Goal: Task Accomplishment & Management: Use online tool/utility

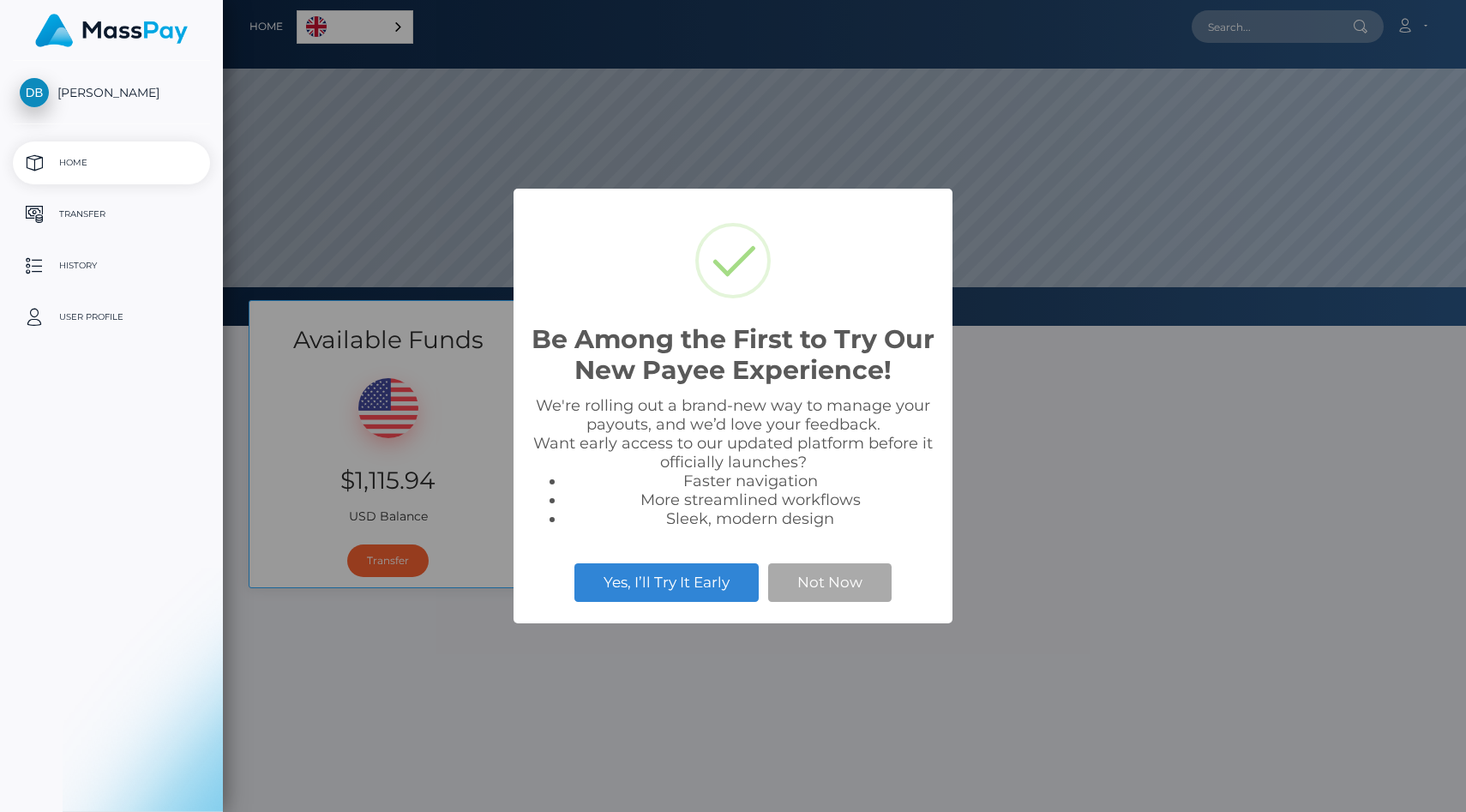
scroll to position [326, 1243]
select select
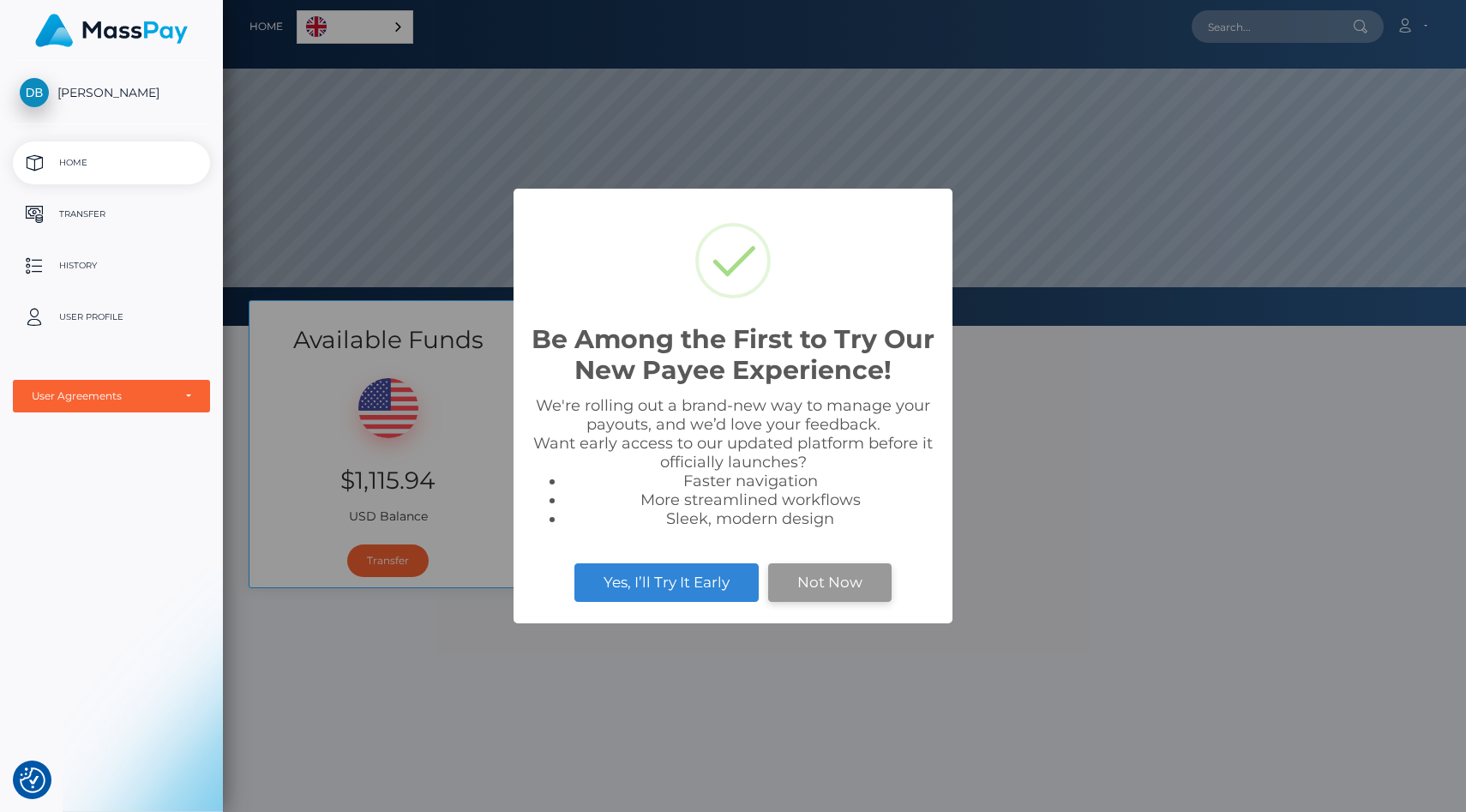
click at [848, 591] on button "Not Now" at bounding box center [830, 582] width 123 height 38
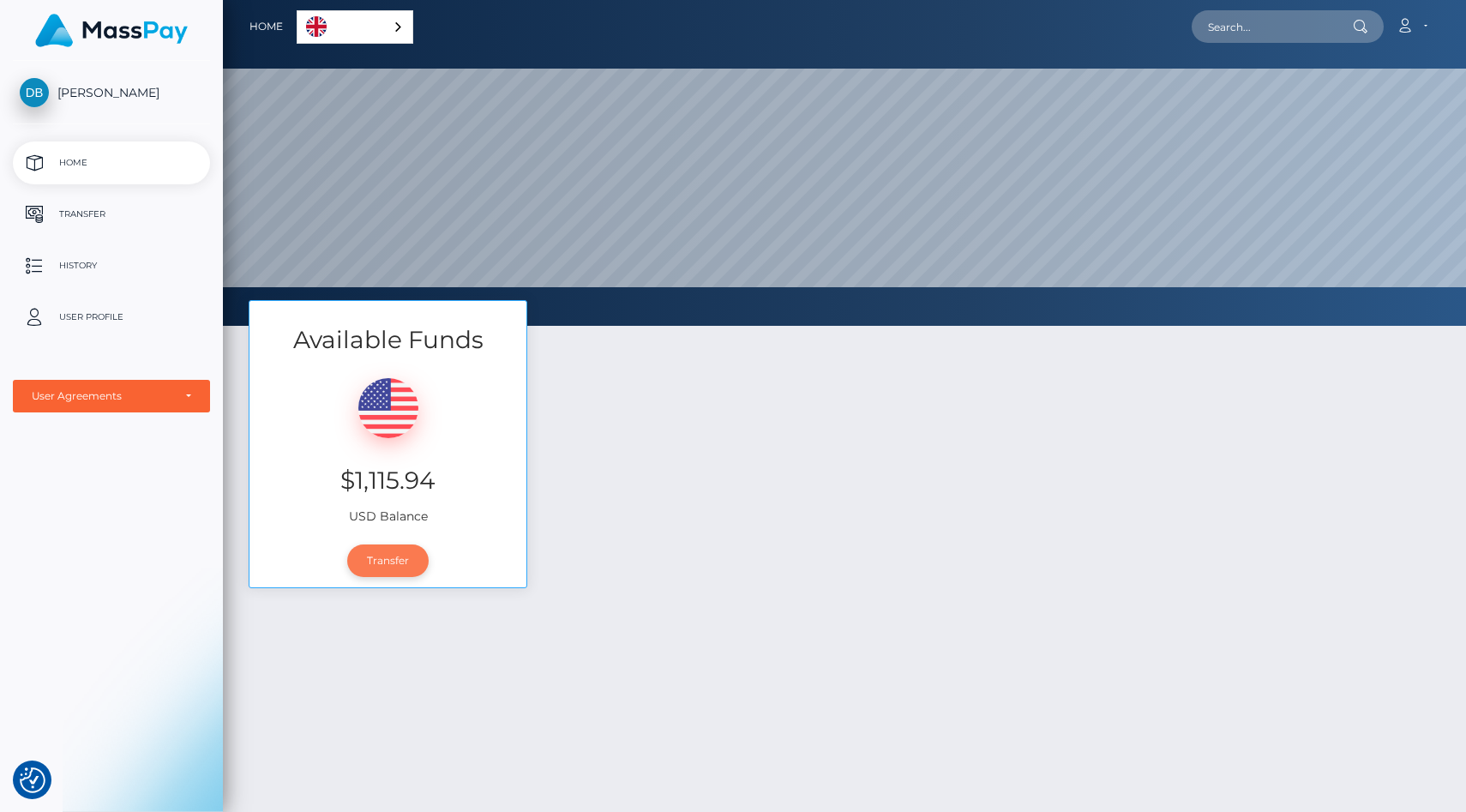
click at [381, 571] on link "Transfer" at bounding box center [388, 560] width 81 height 32
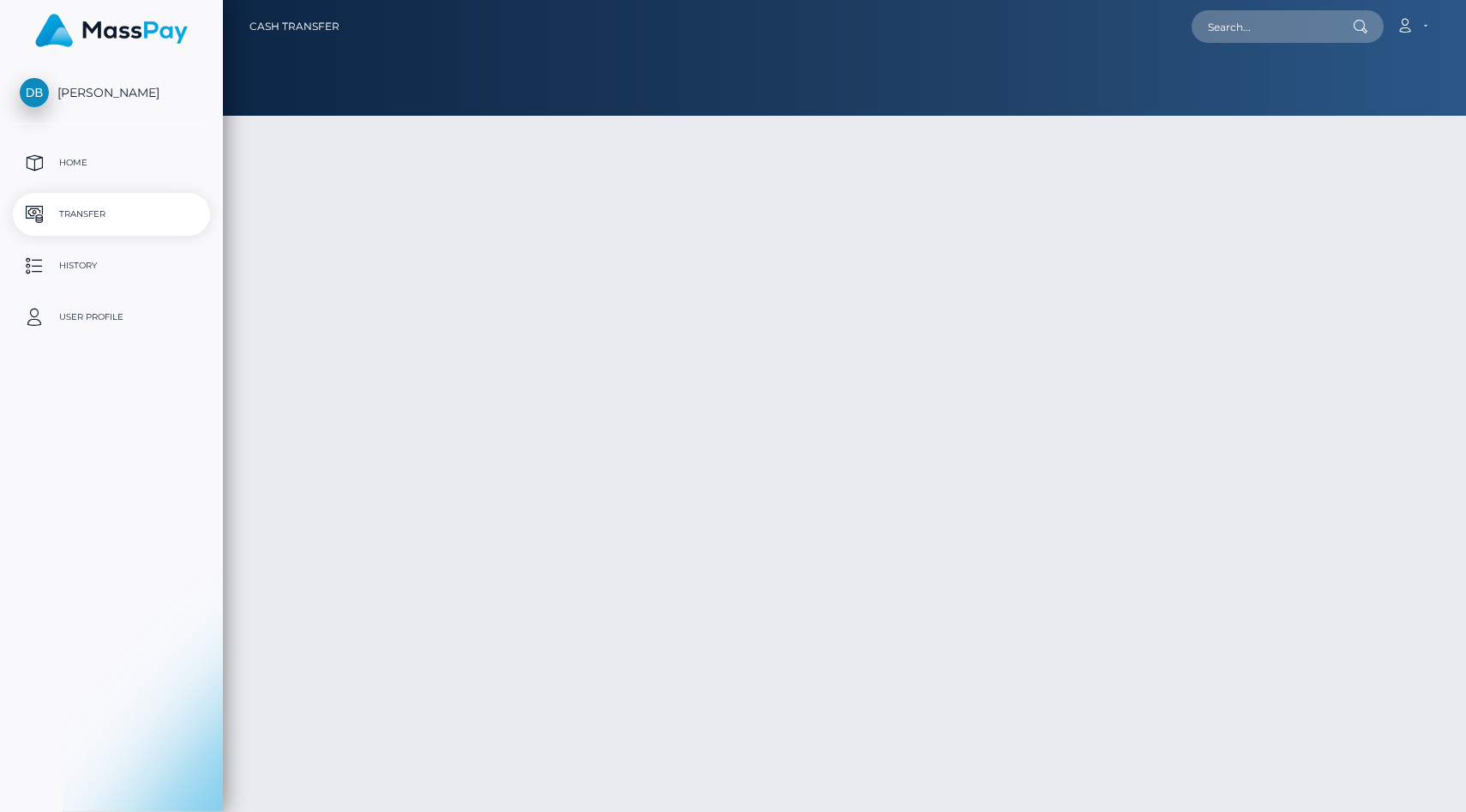
type input "1115.94"
select select
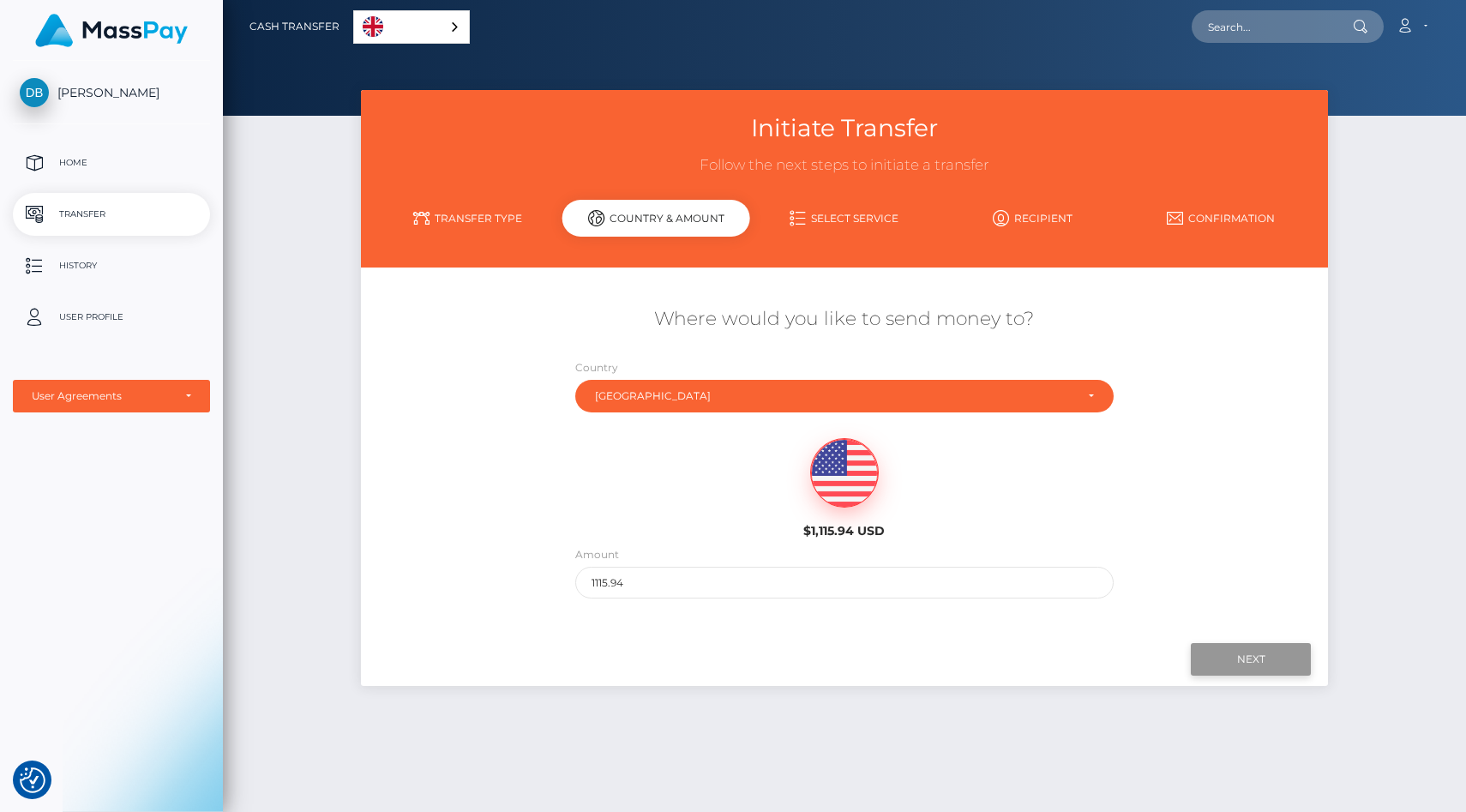
click at [1257, 668] on input "Next" at bounding box center [1250, 659] width 120 height 32
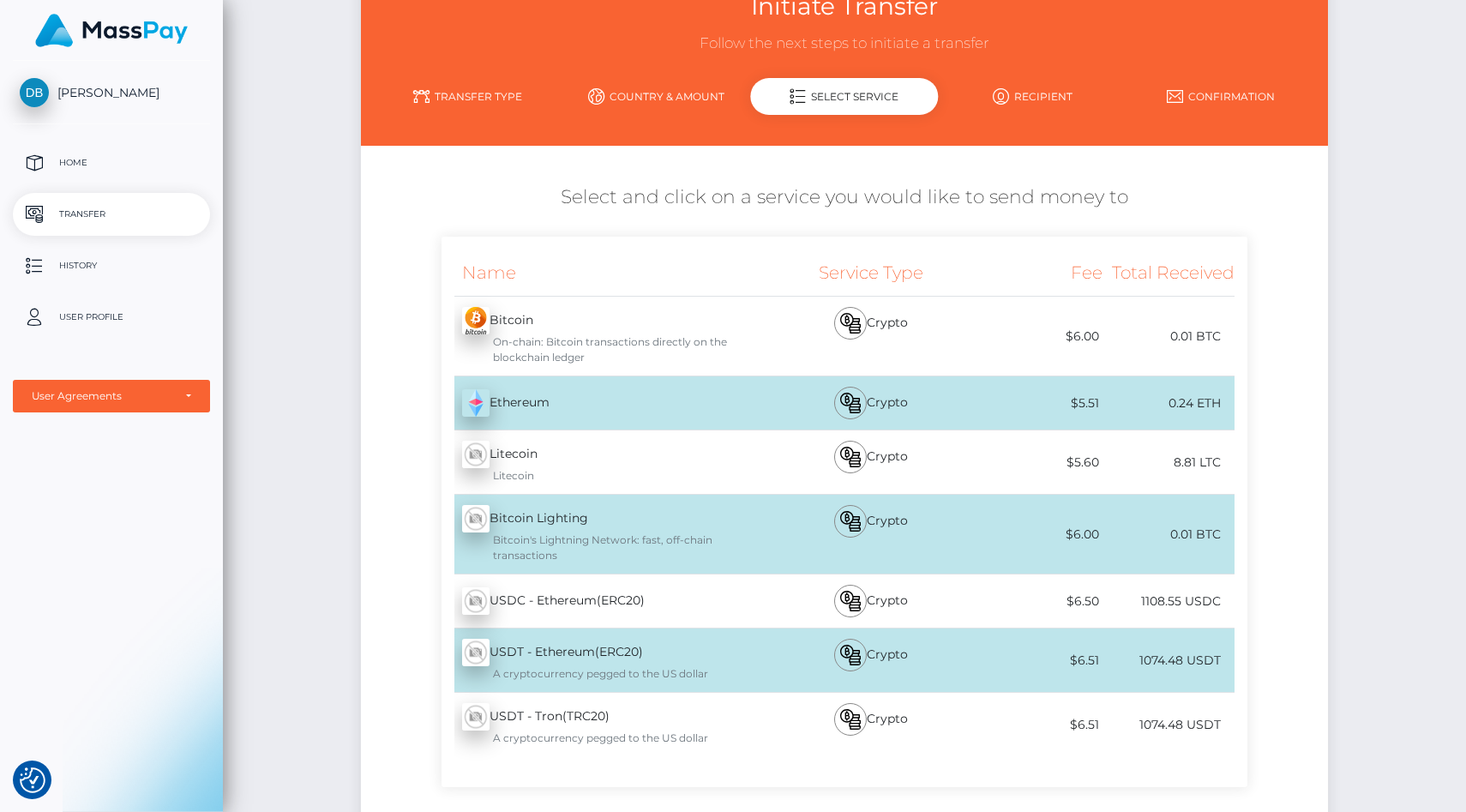
scroll to position [319, 0]
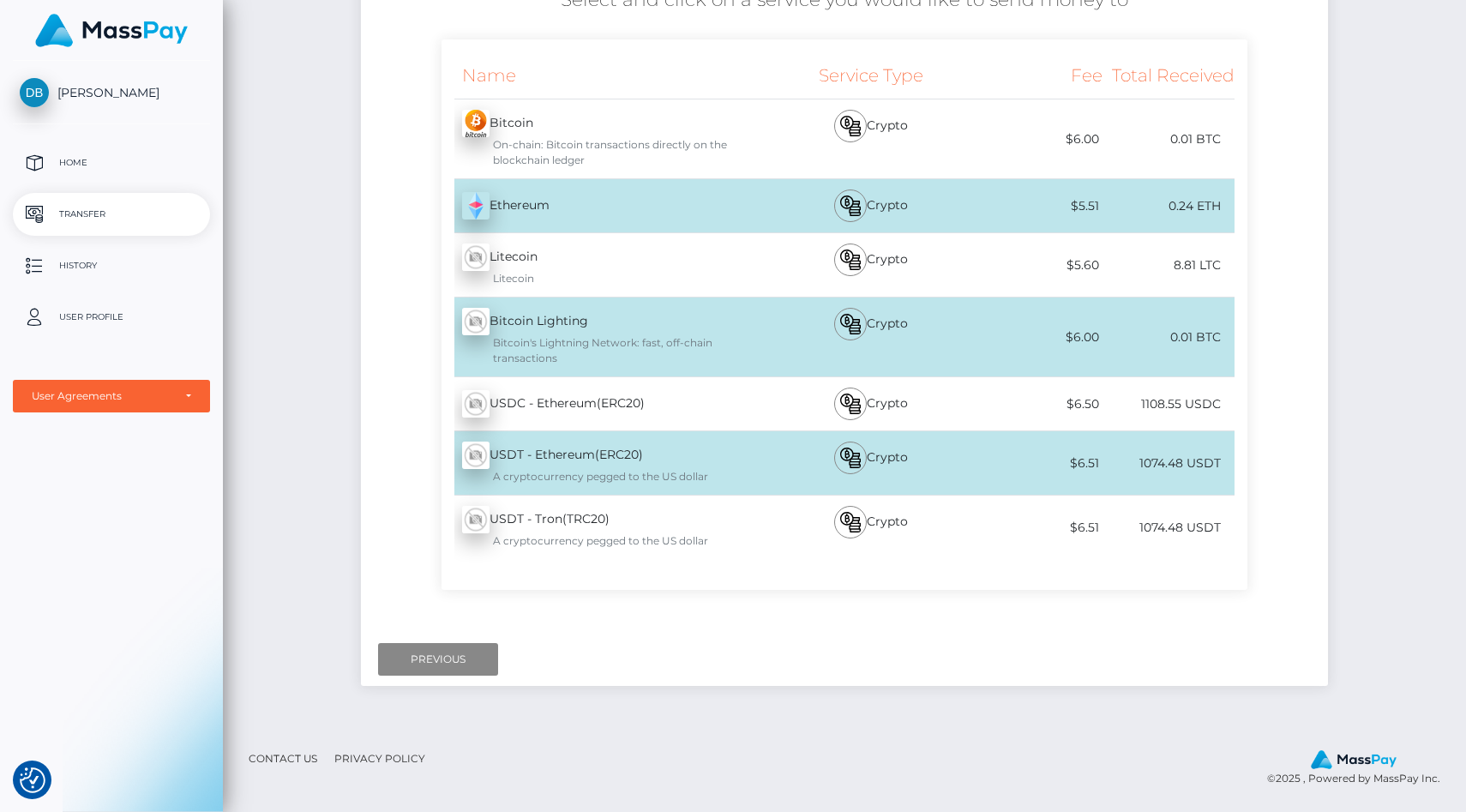
click at [630, 532] on div "USDT - Tron(TRC20) - USDT A cryptocurrency pegged to the US dollar" at bounding box center [607, 527] width 331 height 63
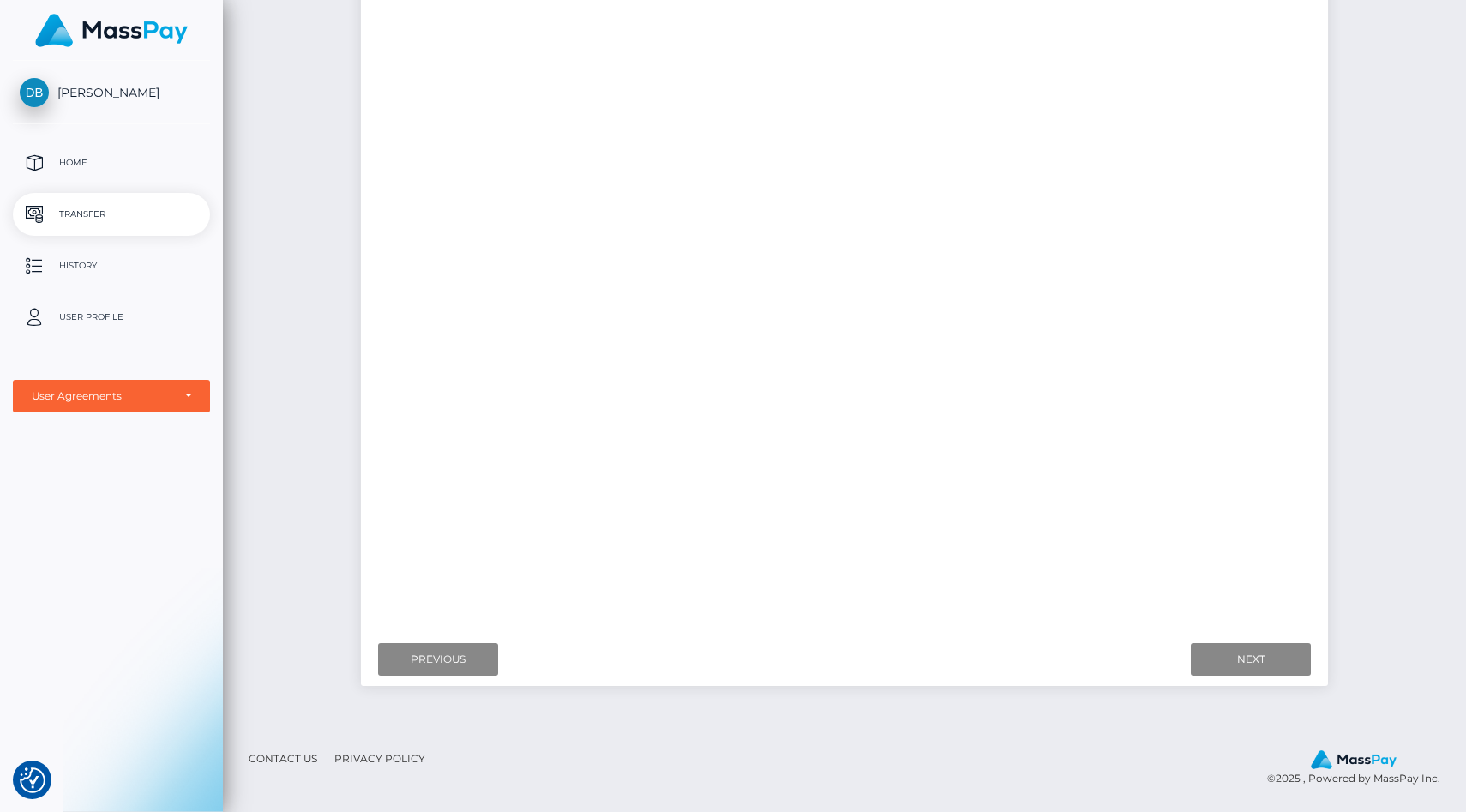
scroll to position [0, 0]
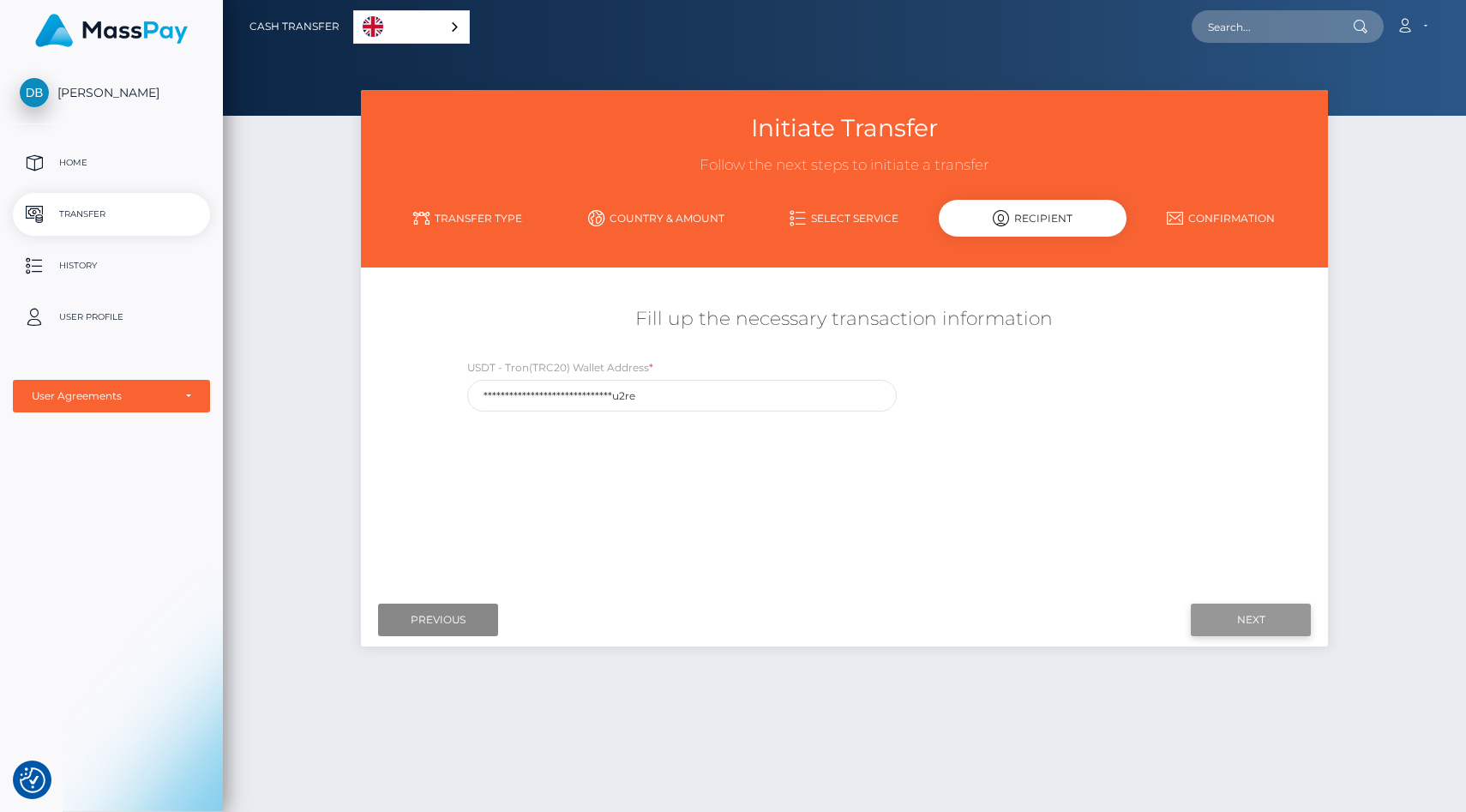
click at [1224, 617] on input "Next" at bounding box center [1250, 620] width 120 height 32
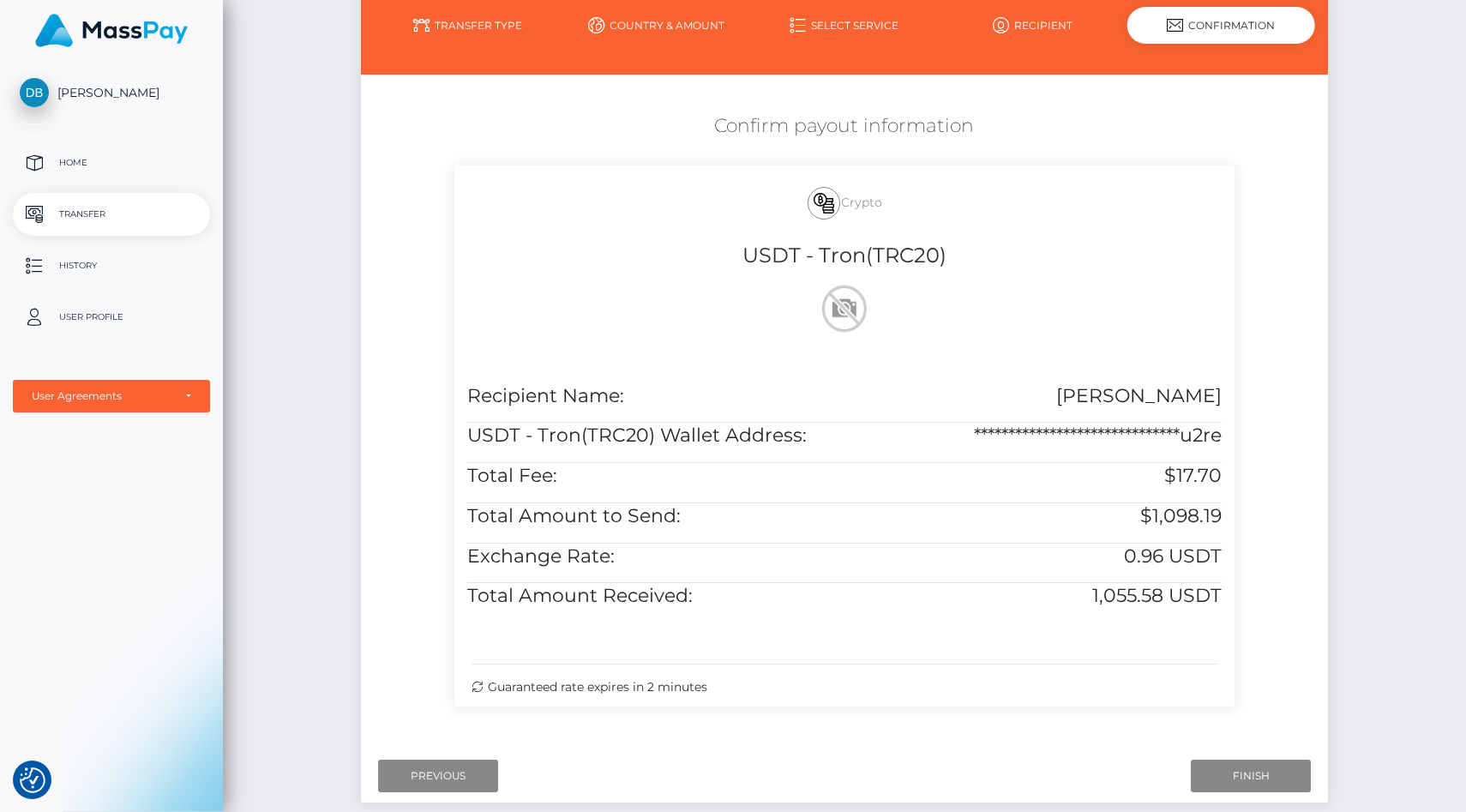
scroll to position [309, 0]
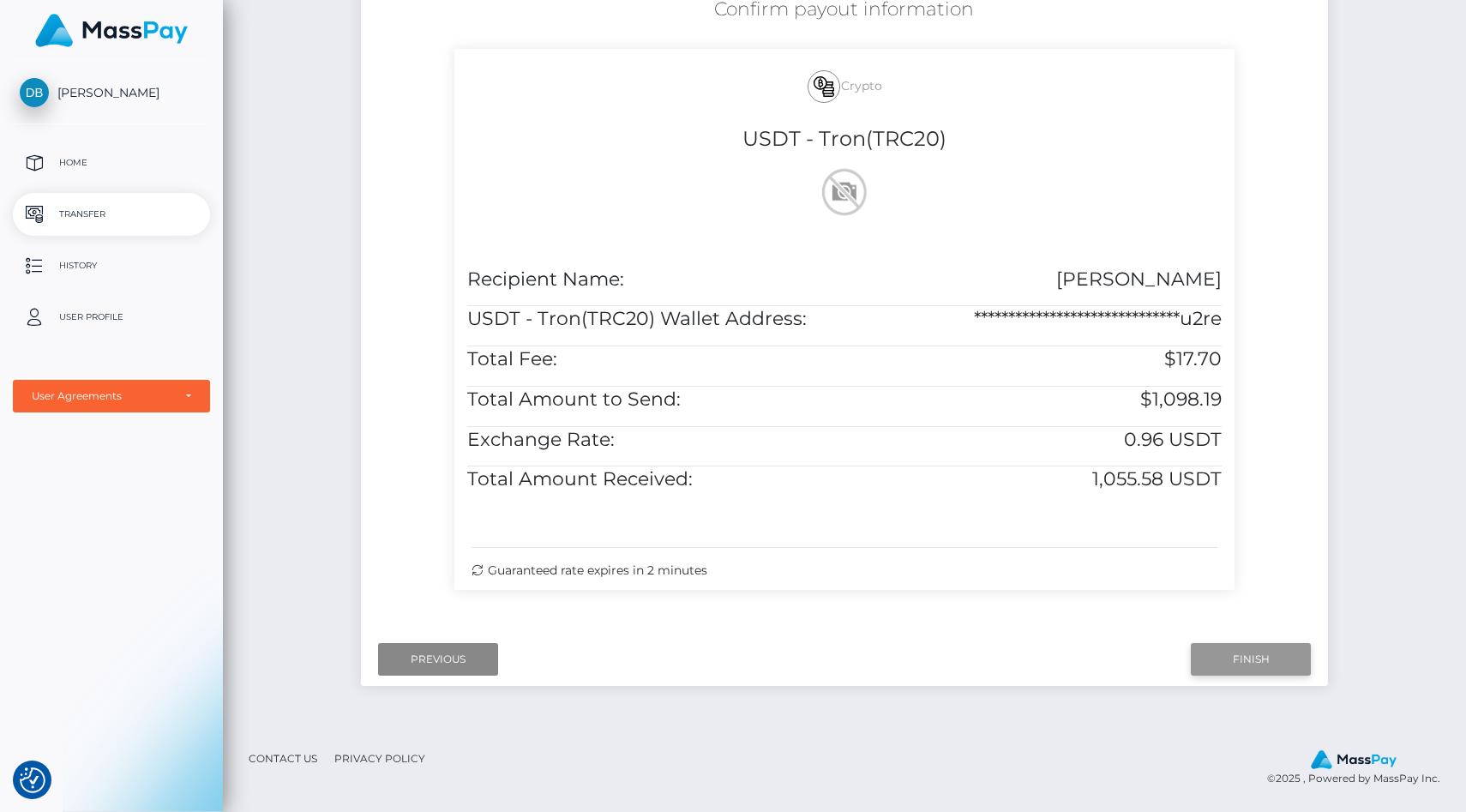
click at [1243, 662] on input "Finish" at bounding box center [1250, 659] width 120 height 32
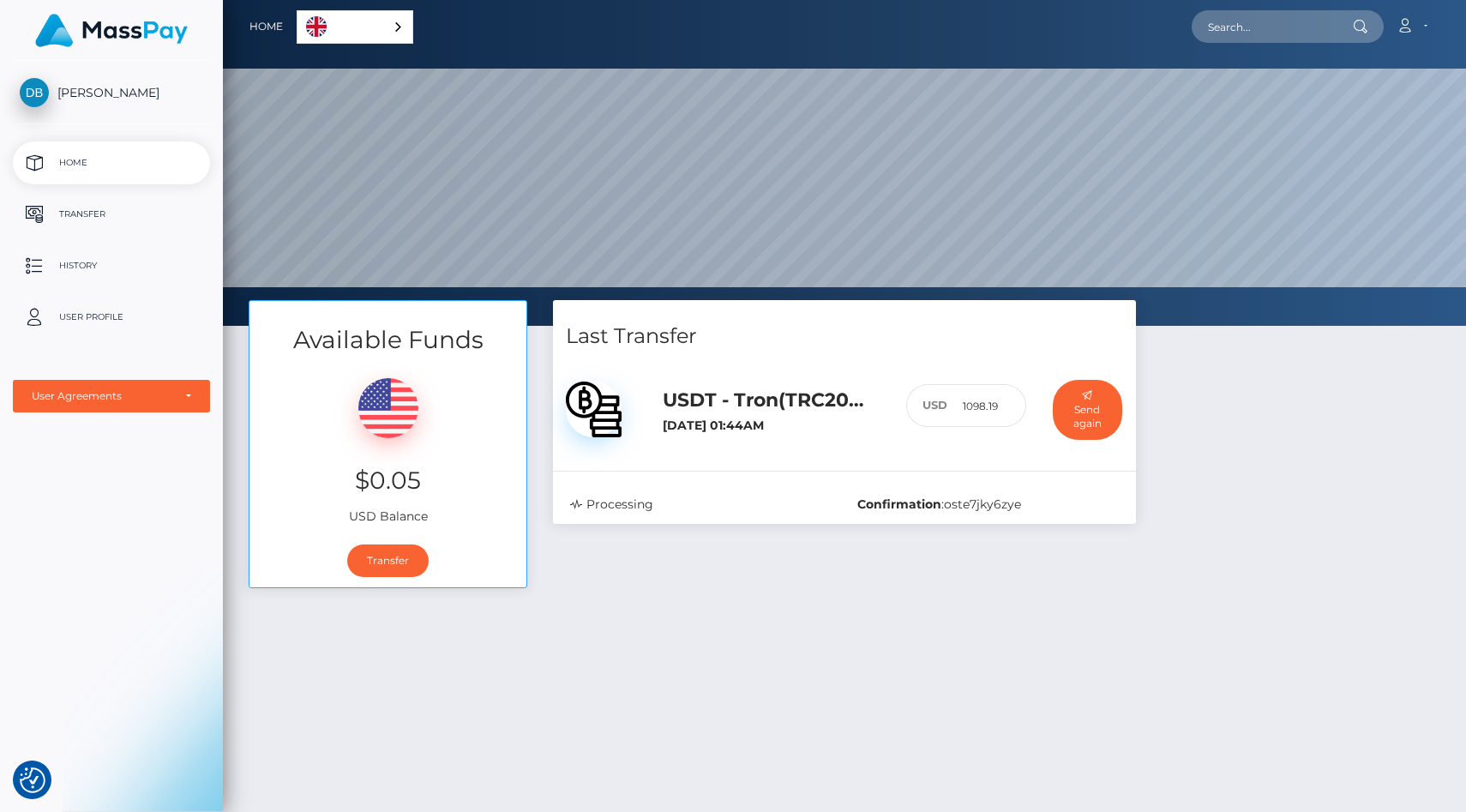
scroll to position [326, 1243]
